Goal: Task Accomplishment & Management: Use online tool/utility

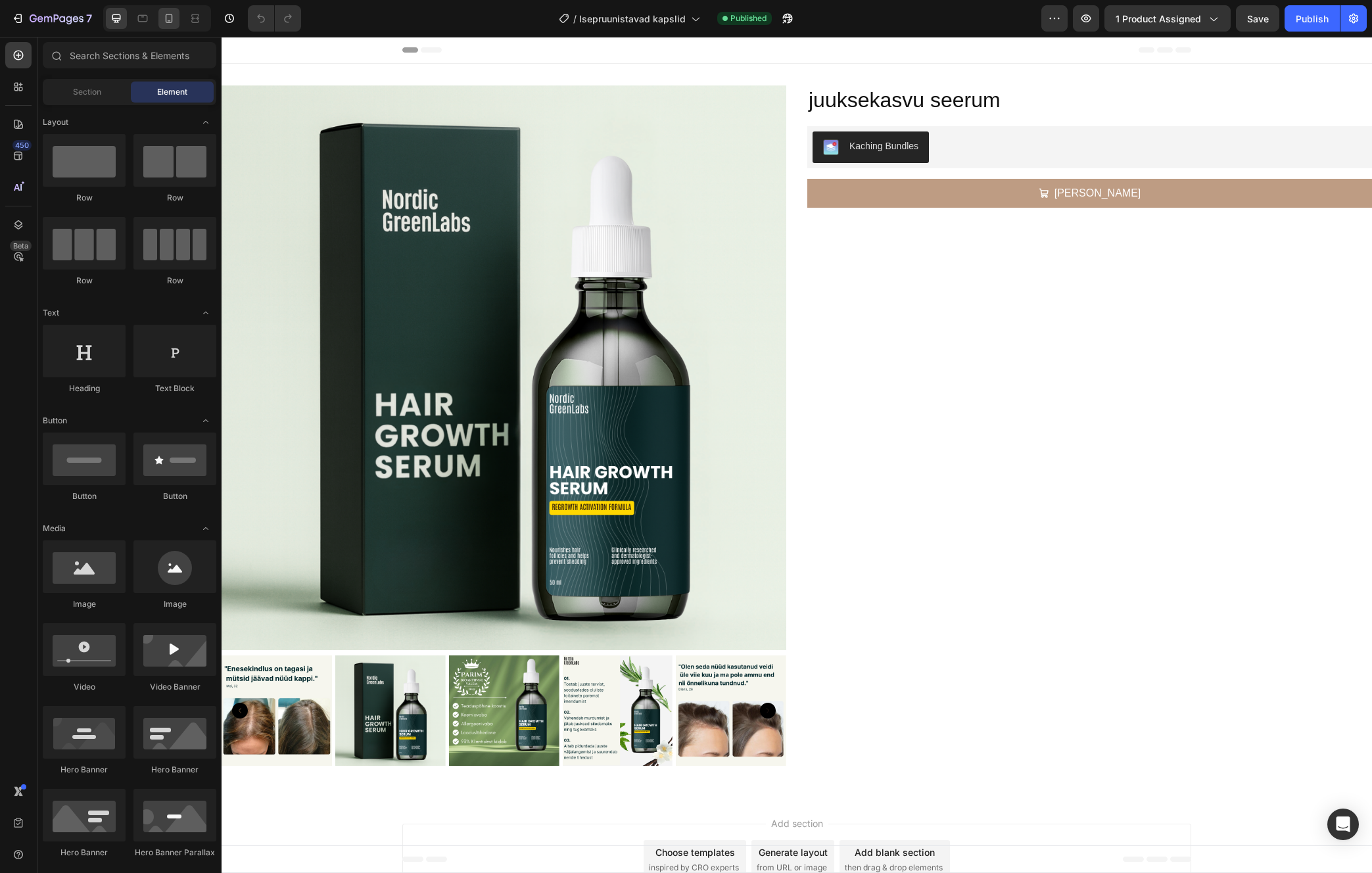
click at [175, 23] on div at bounding box center [168, 18] width 21 height 21
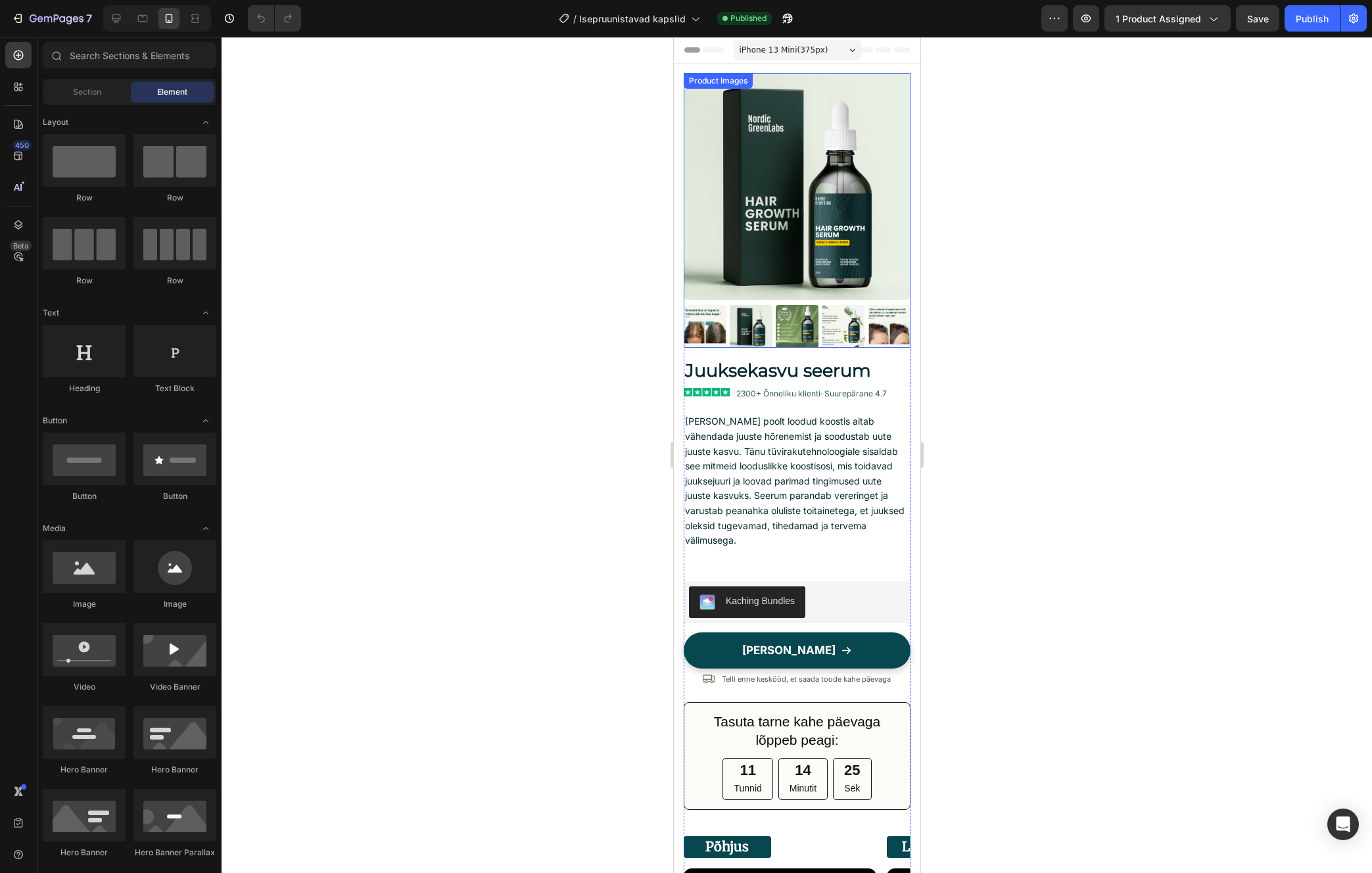
click at [684, 224] on img at bounding box center [796, 186] width 227 height 227
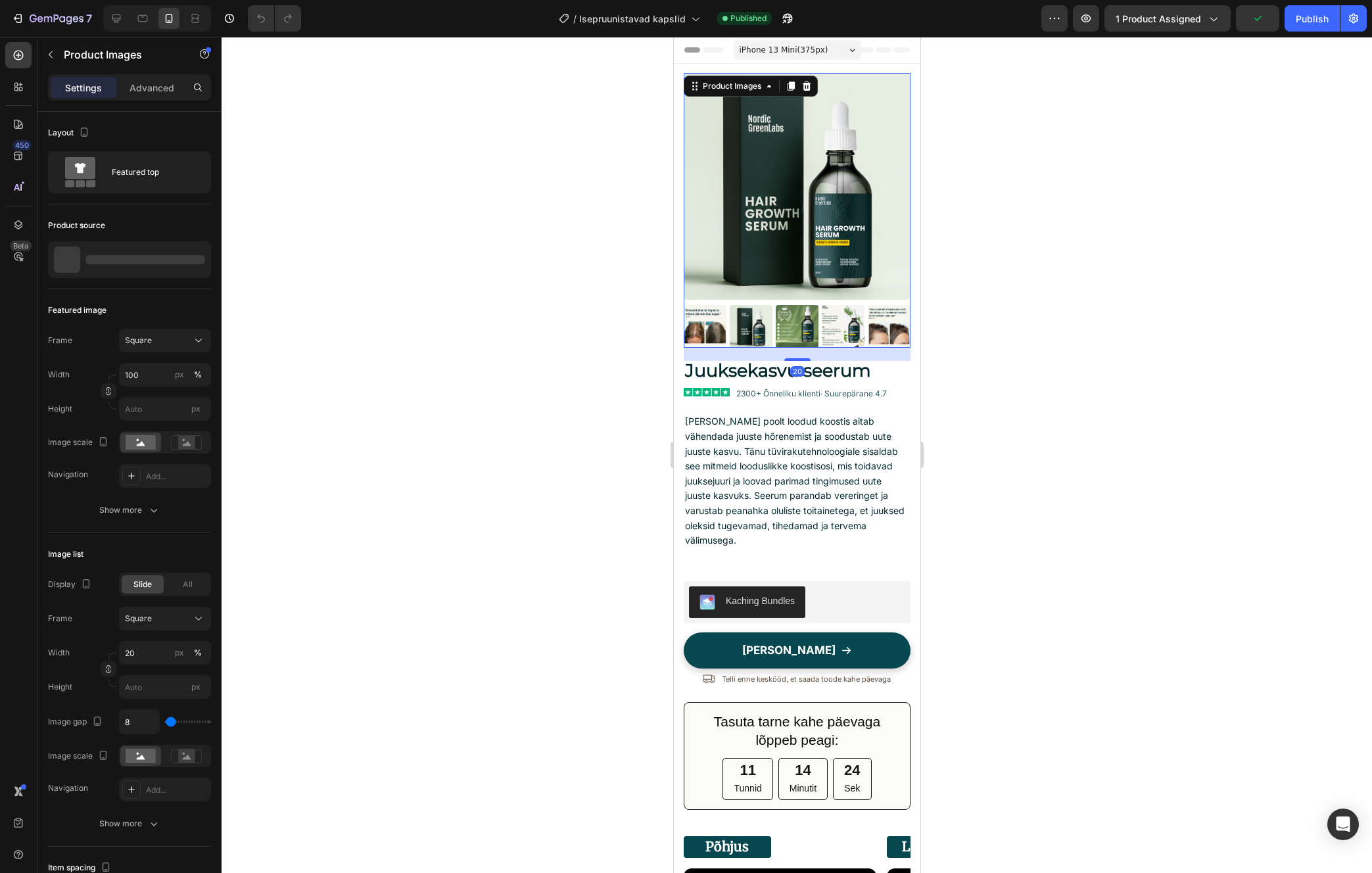
click at [675, 224] on div "Product Images 20 Juuksekasvu seerum Text Block Image 2300+ Õnneliku klienti · …" at bounding box center [796, 875] width 246 height 1622
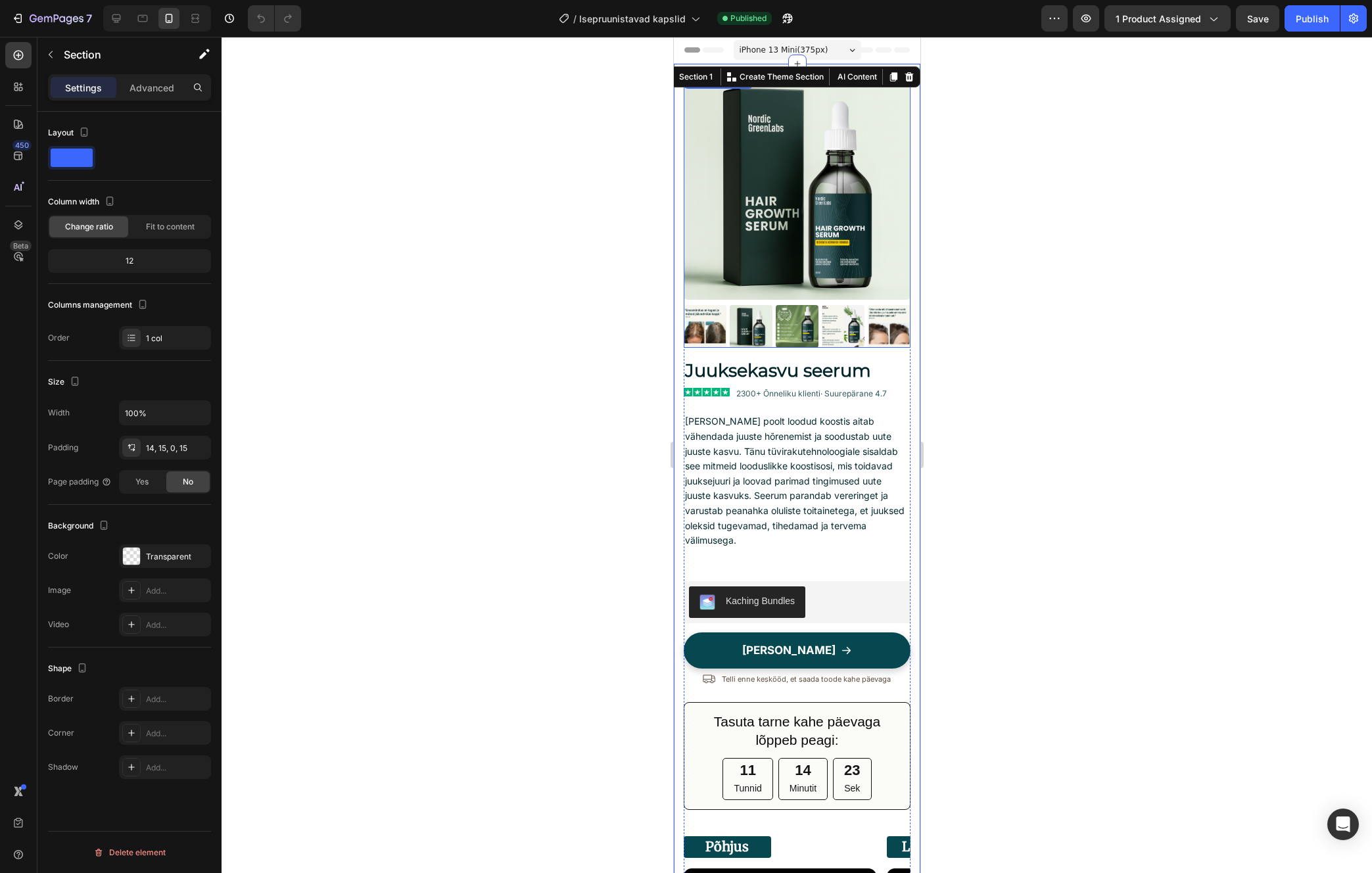
click at [729, 248] on img at bounding box center [796, 186] width 227 height 227
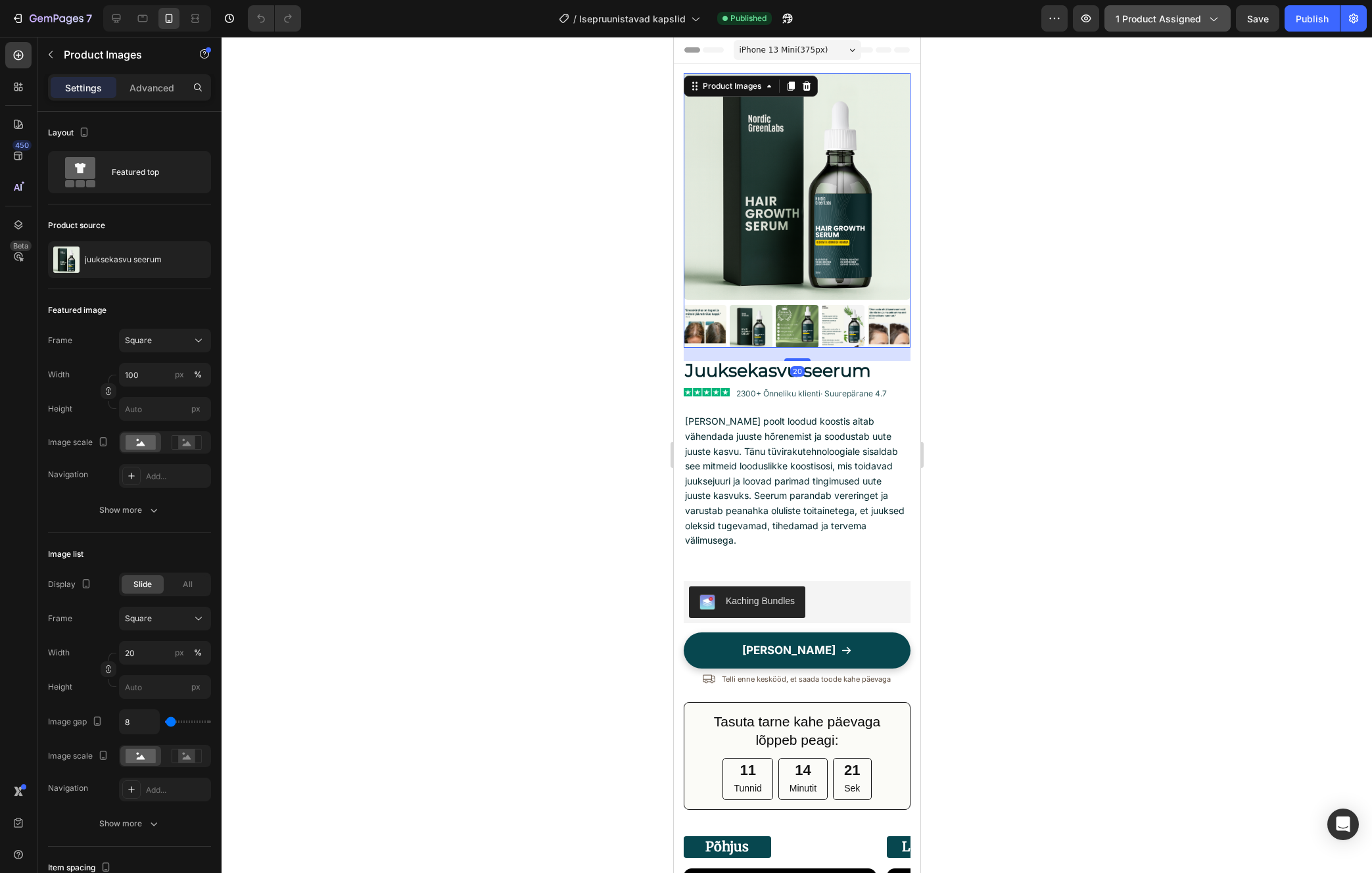
click at [1167, 26] on button "1 product assigned" at bounding box center [1168, 19] width 126 height 26
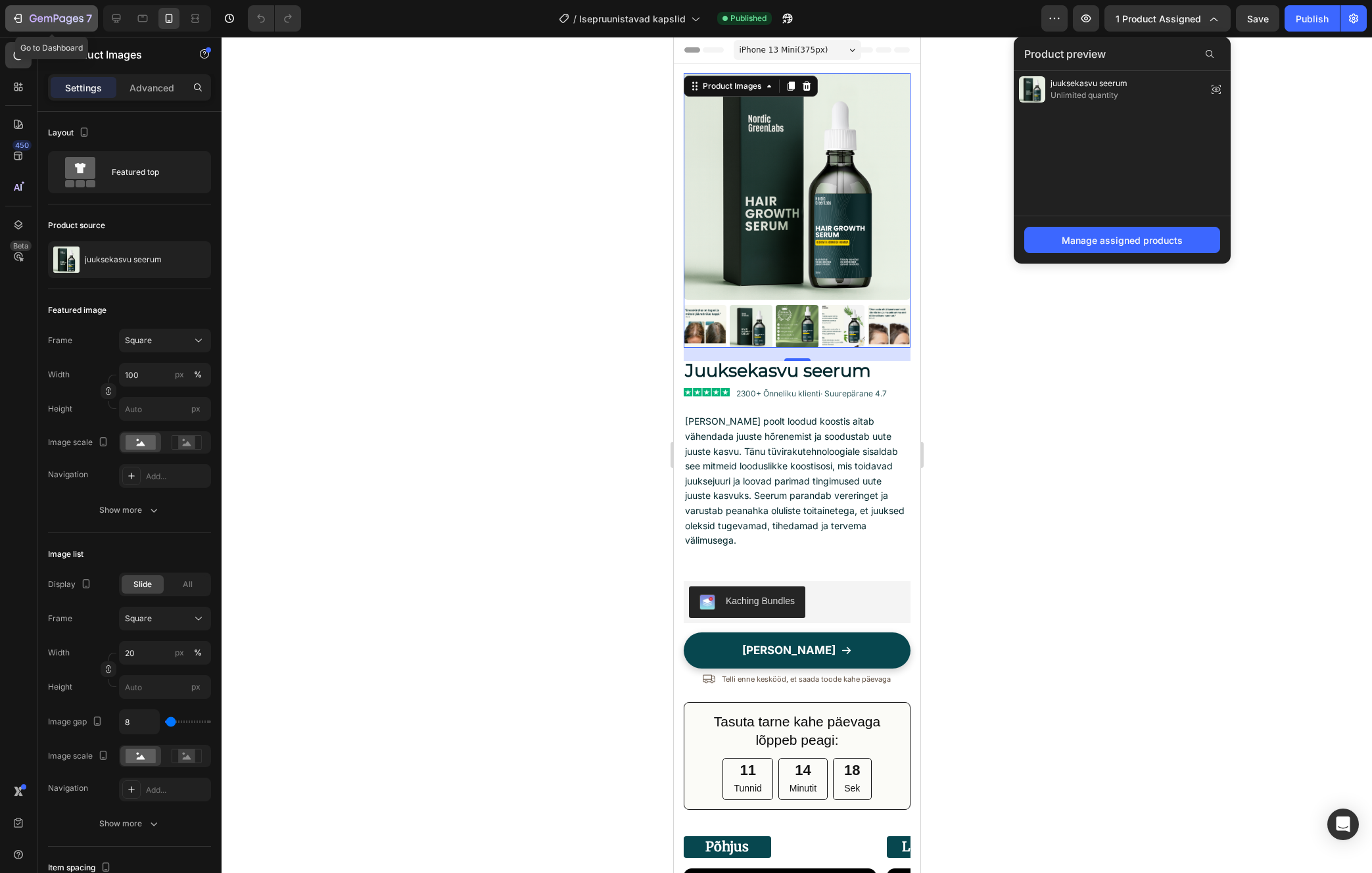
click at [51, 26] on button "7" at bounding box center [51, 19] width 93 height 26
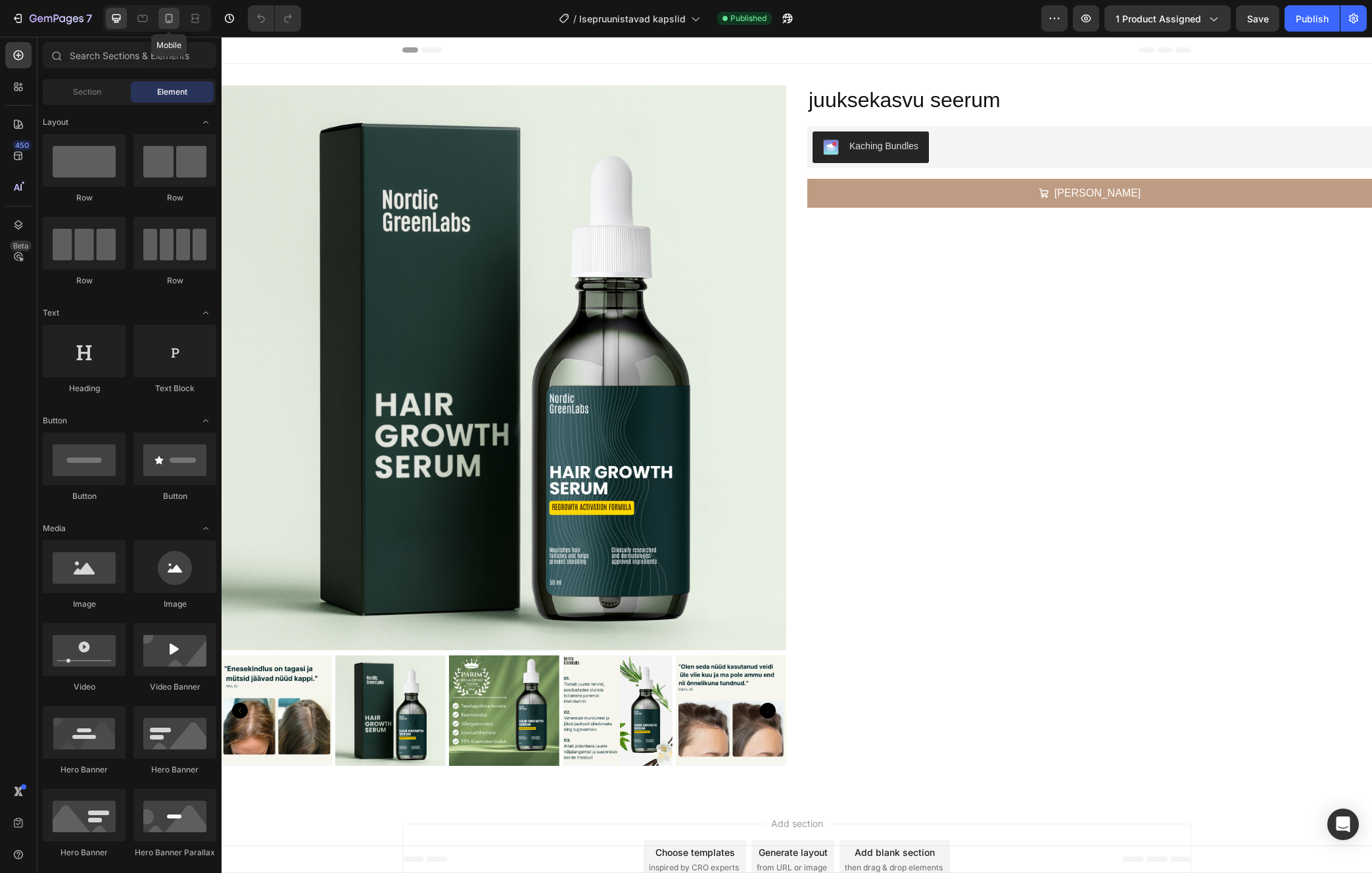
click at [161, 12] on div at bounding box center [168, 18] width 21 height 21
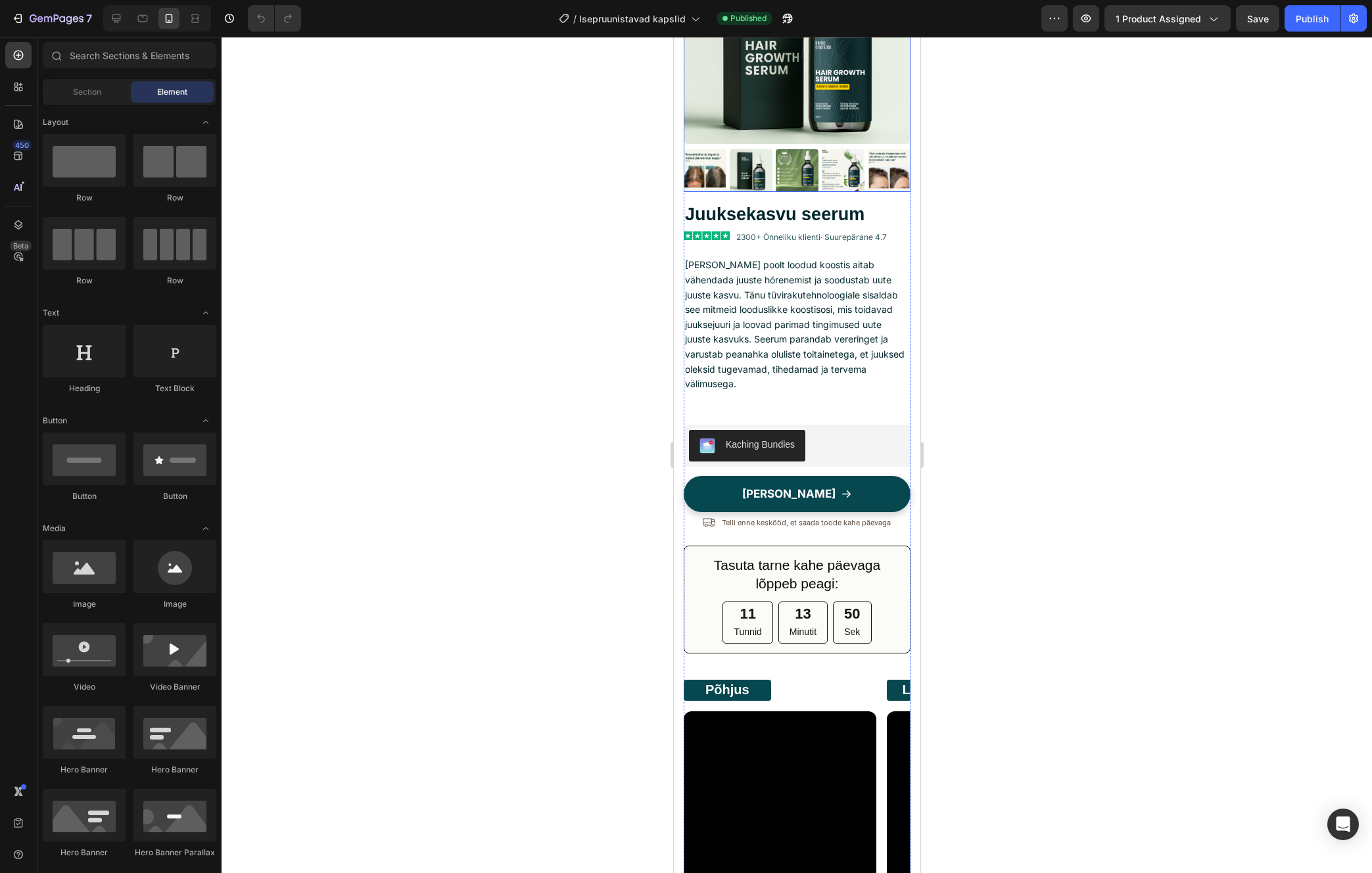
scroll to position [178, 0]
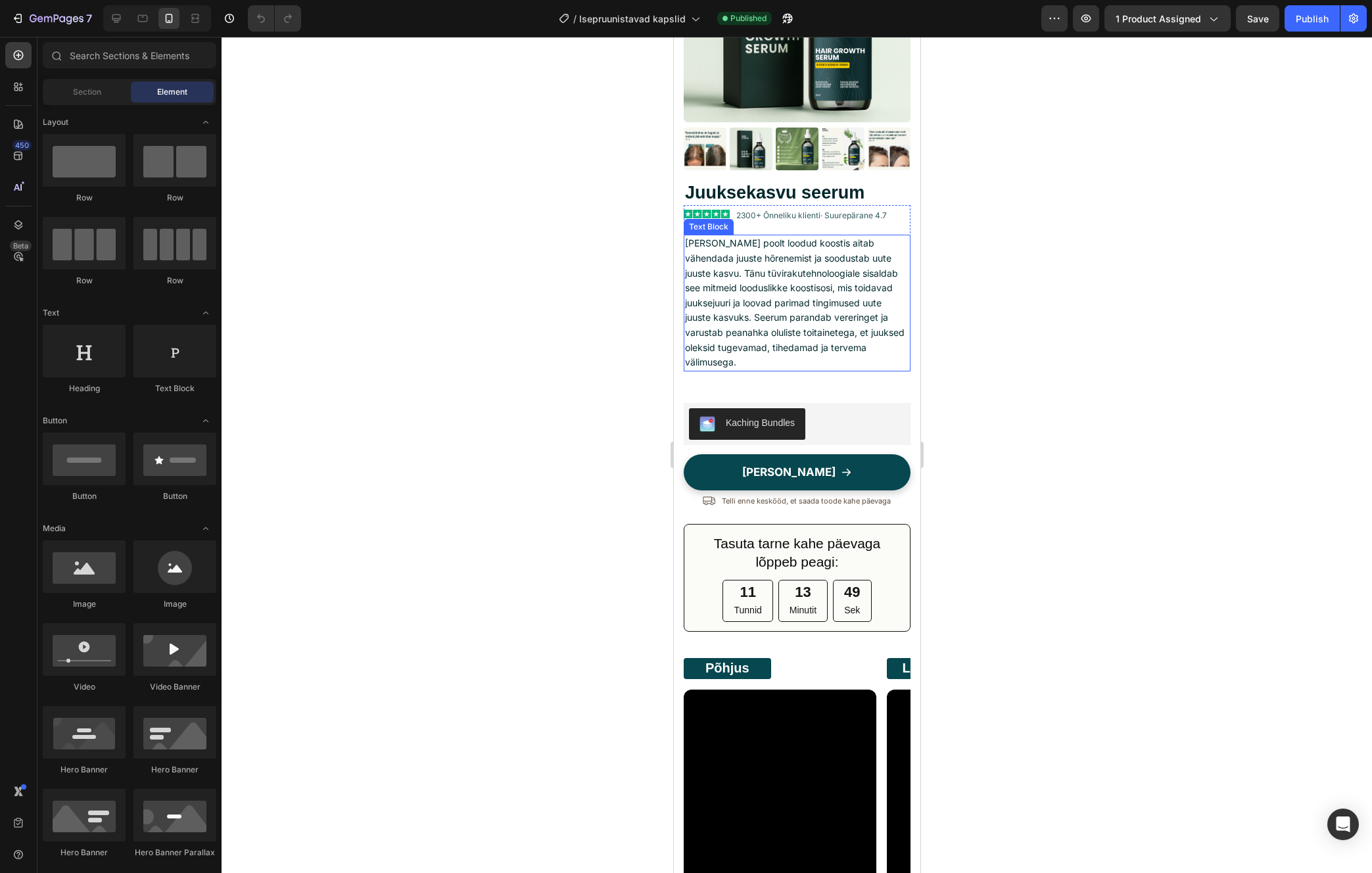
click at [680, 250] on div "Product Images Juuksekasvu seerum Text Block Image 2300+ Õnneliku klienti · Suu…" at bounding box center [796, 696] width 246 height 1621
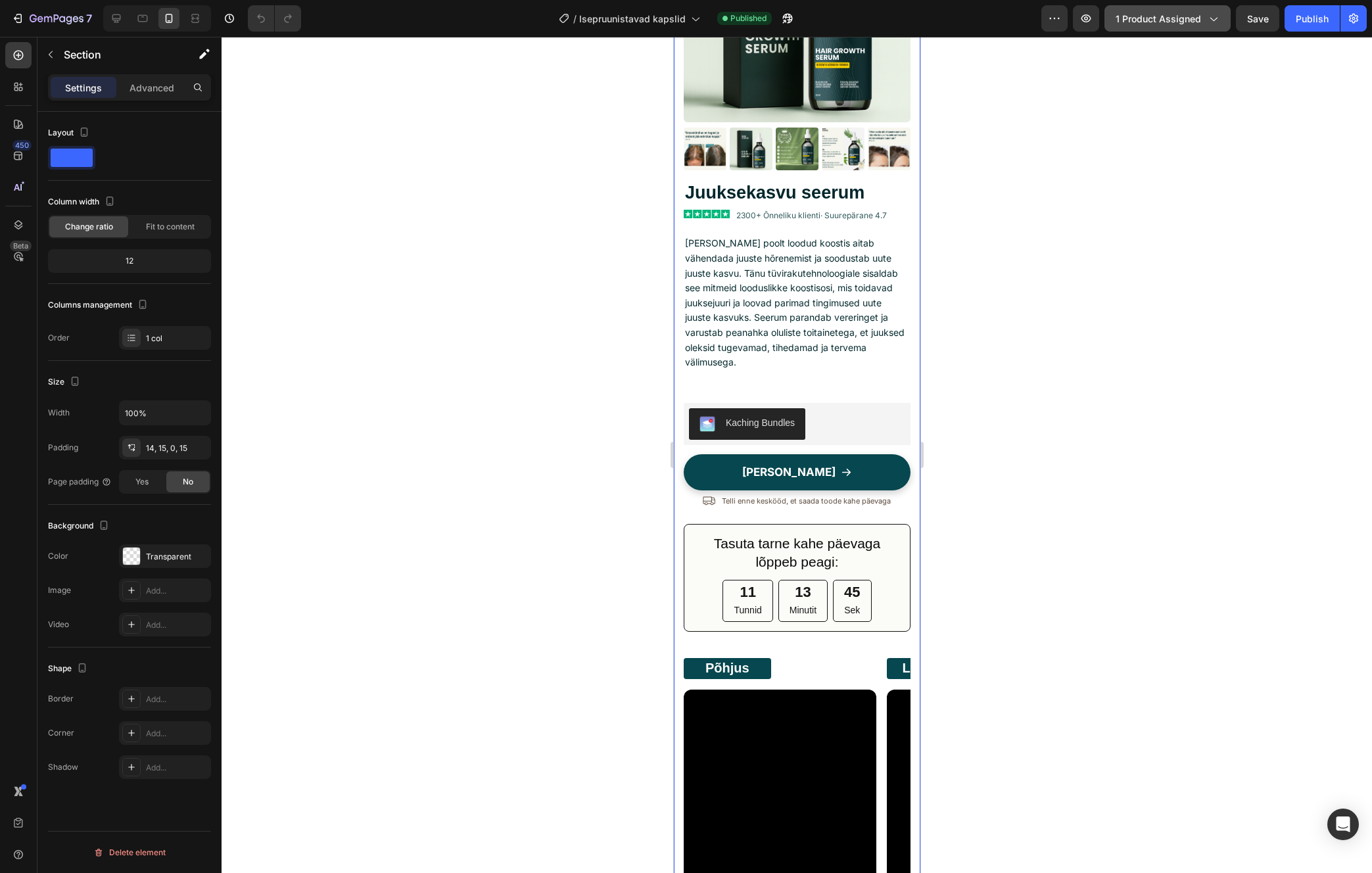
click at [1118, 16] on button "1 product assigned" at bounding box center [1168, 19] width 126 height 26
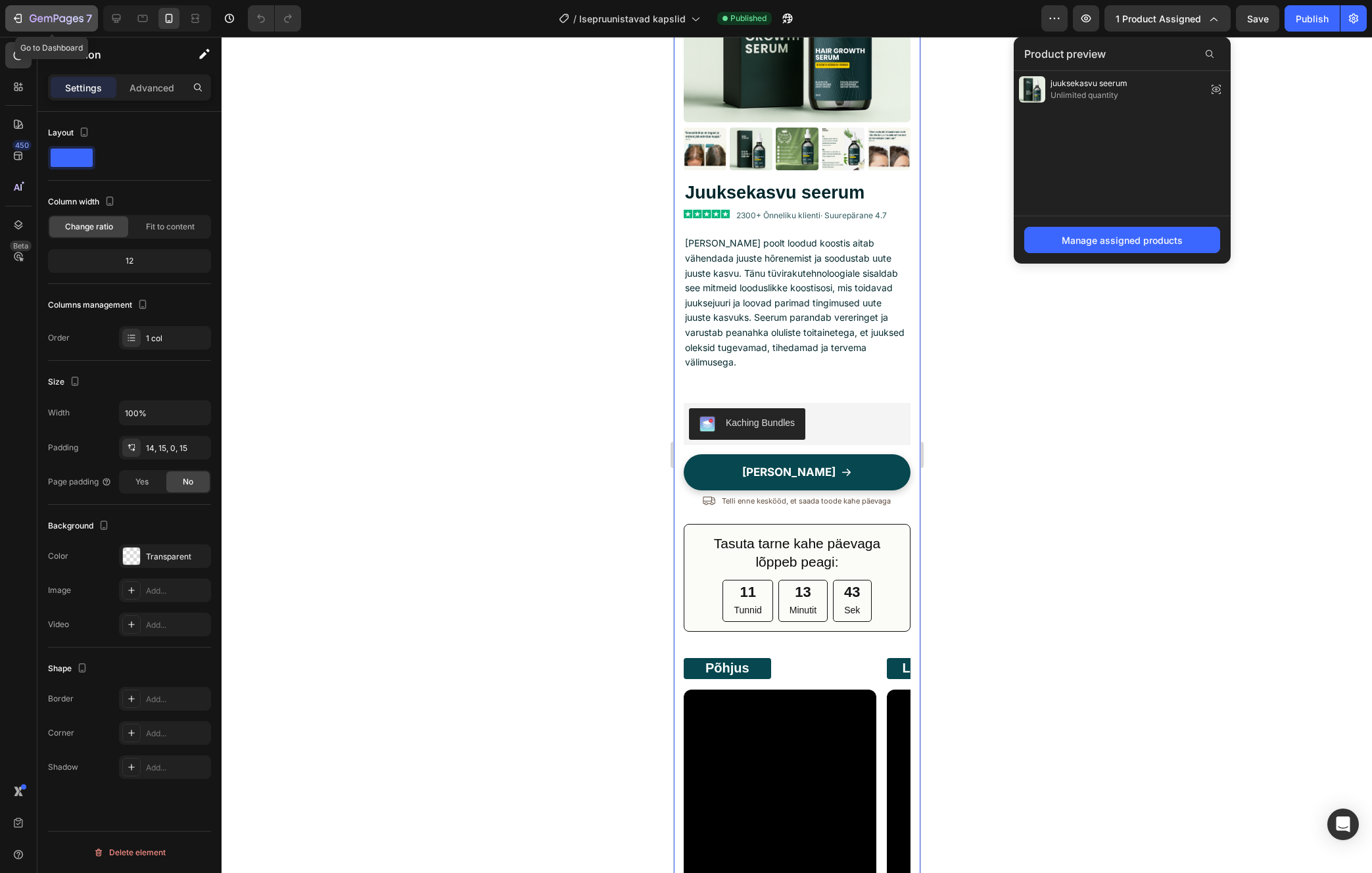
click at [35, 19] on icon "button" at bounding box center [56, 19] width 54 height 11
